Goal: Navigation & Orientation: Find specific page/section

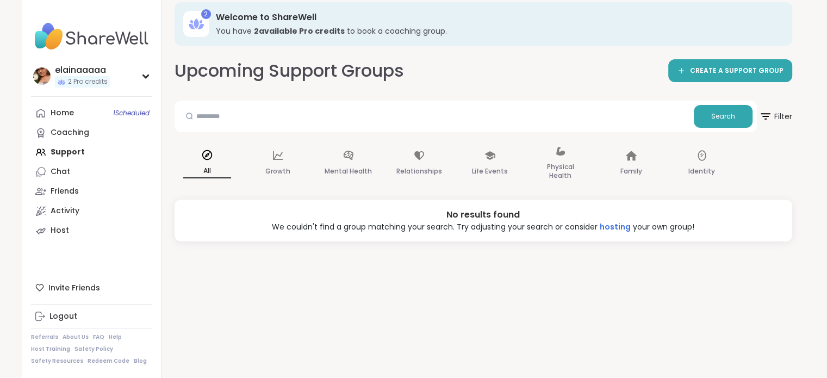
click at [397, 63] on h2 "Upcoming Support Groups" at bounding box center [290, 71] width 230 height 24
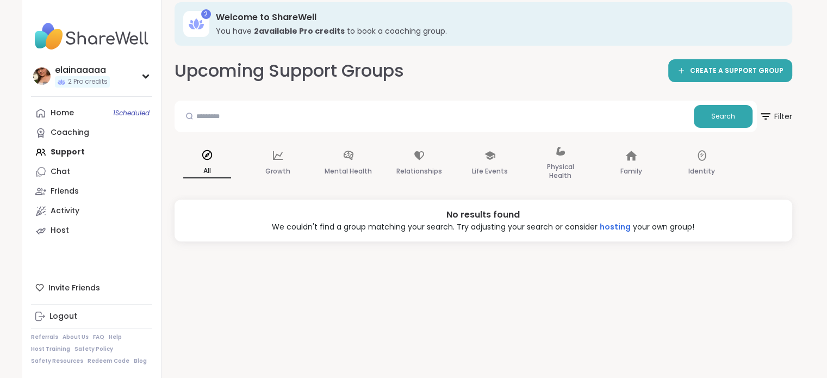
click at [397, 63] on h2 "Upcoming Support Groups" at bounding box center [290, 71] width 230 height 24
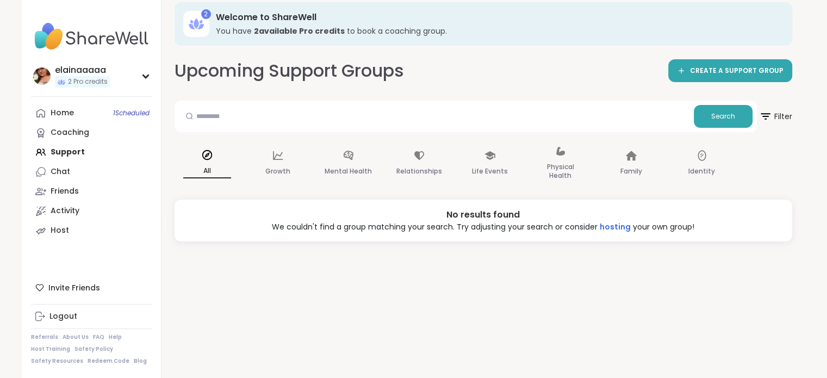
scroll to position [11, 0]
drag, startPoint x: 0, startPoint y: 0, endPoint x: 394, endPoint y: 60, distance: 398.9
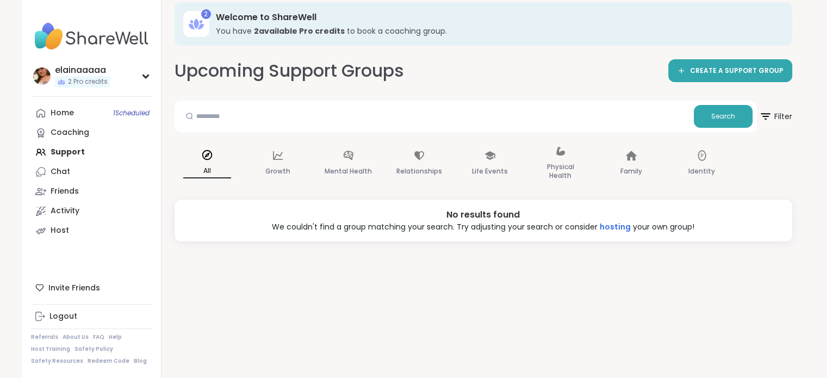
click at [394, 60] on h2 "Upcoming Support Groups" at bounding box center [290, 71] width 230 height 24
